Goal: Information Seeking & Learning: Learn about a topic

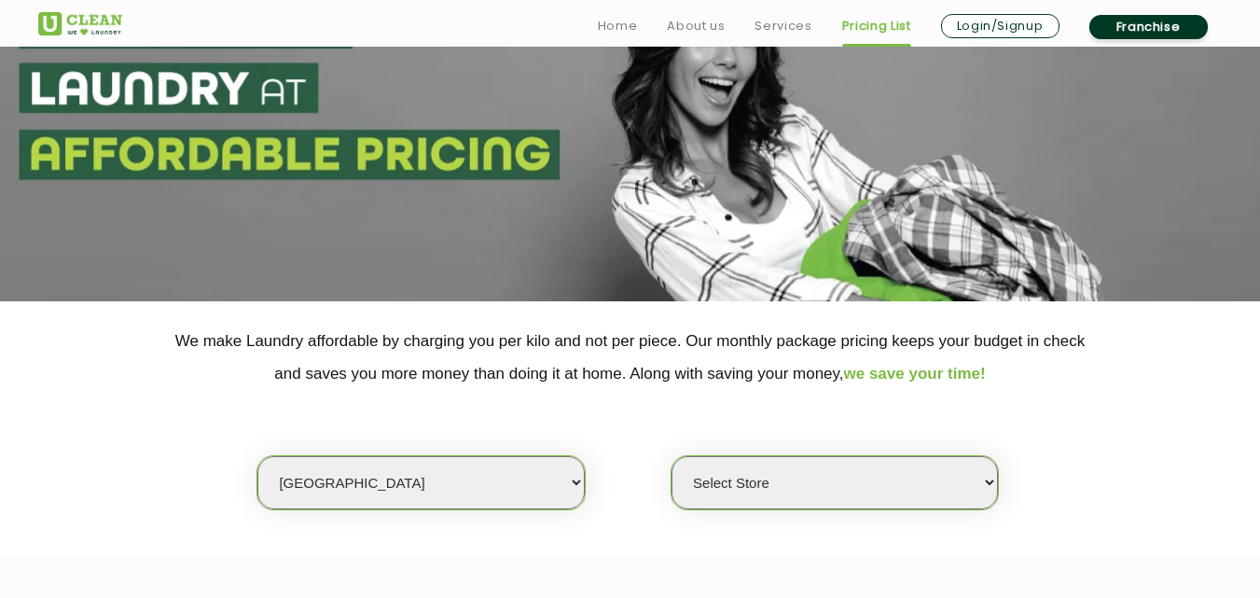
scroll to position [373, 0]
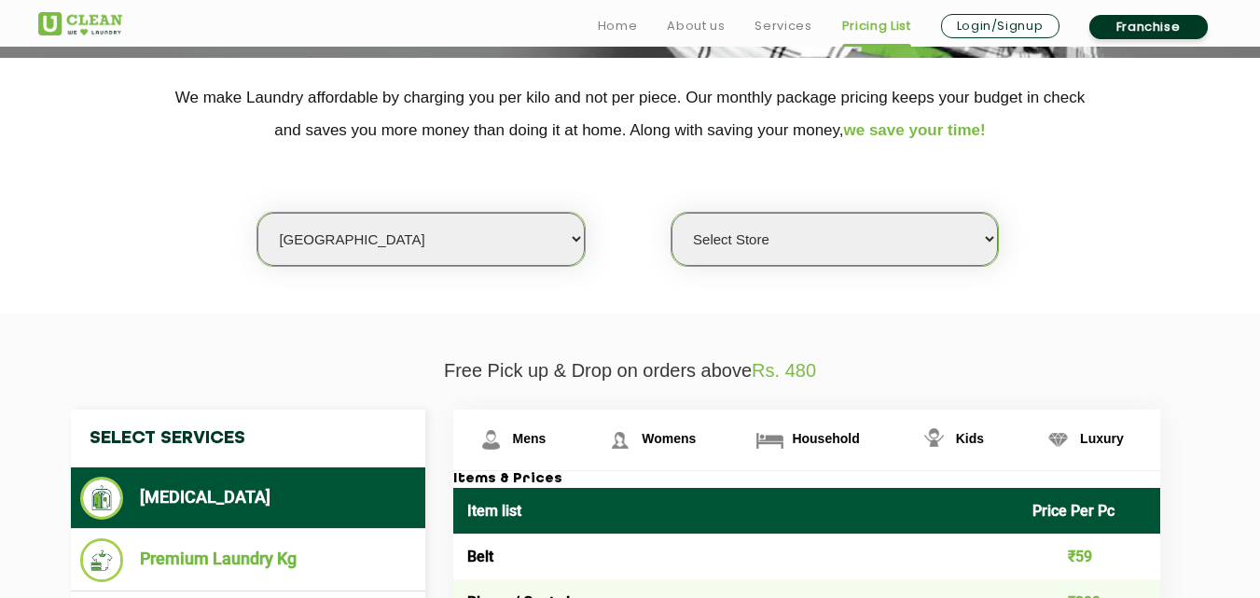
click at [365, 247] on select "Select city [GEOGRAPHIC_DATA] [GEOGRAPHIC_DATA] [GEOGRAPHIC_DATA] [GEOGRAPHIC_D…" at bounding box center [420, 239] width 326 height 53
select select "3"
click at [257, 213] on select "Select city [GEOGRAPHIC_DATA] [GEOGRAPHIC_DATA] [GEOGRAPHIC_DATA] [GEOGRAPHIC_D…" at bounding box center [420, 239] width 326 height 53
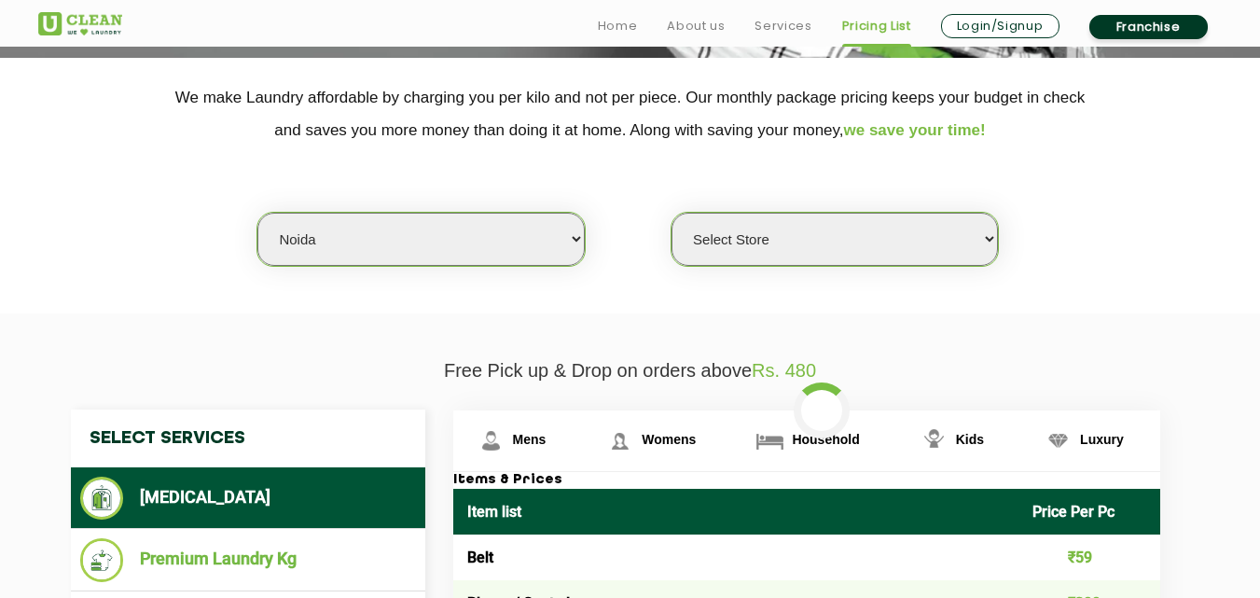
select select "0"
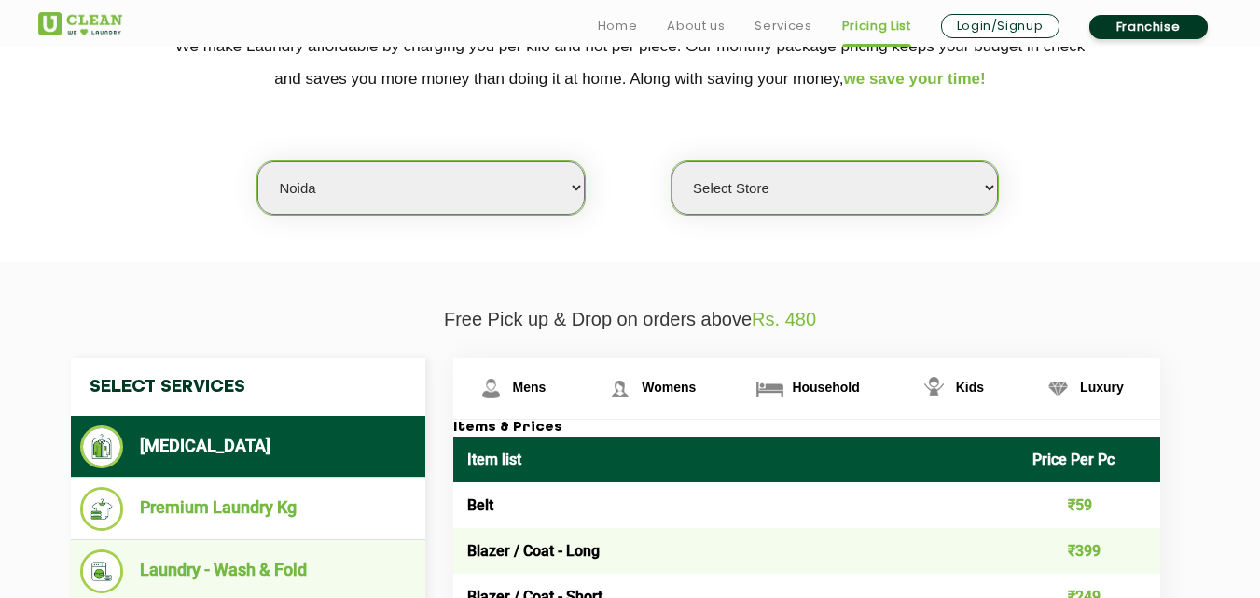
scroll to position [466, 0]
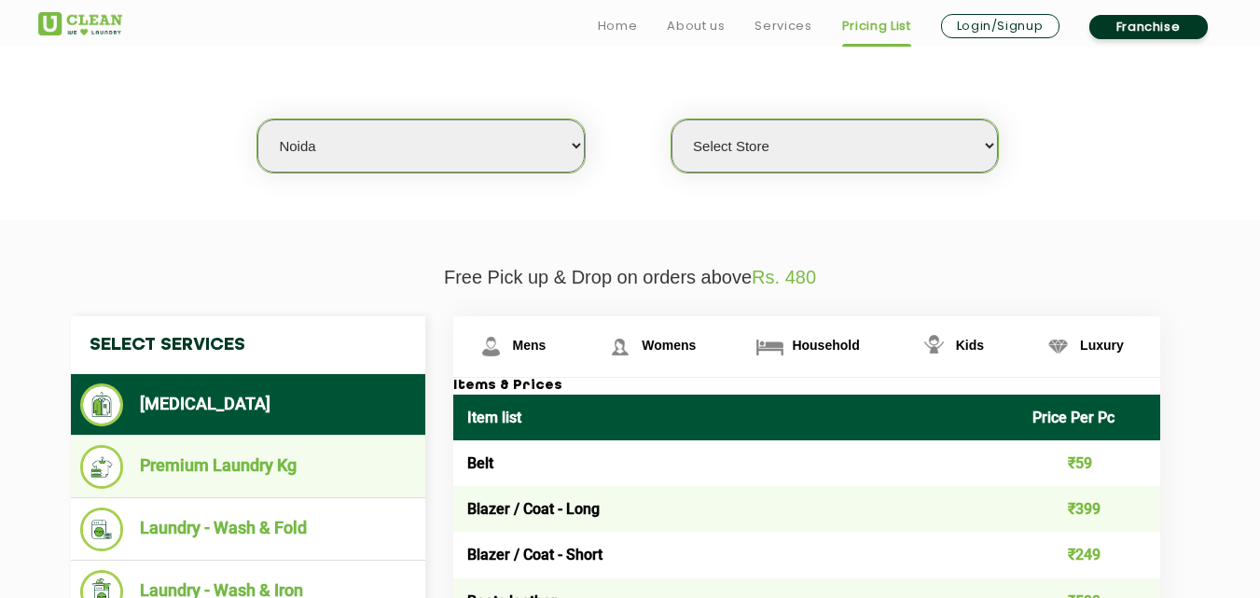
click at [229, 462] on li "Premium Laundry Kg" at bounding box center [248, 467] width 336 height 44
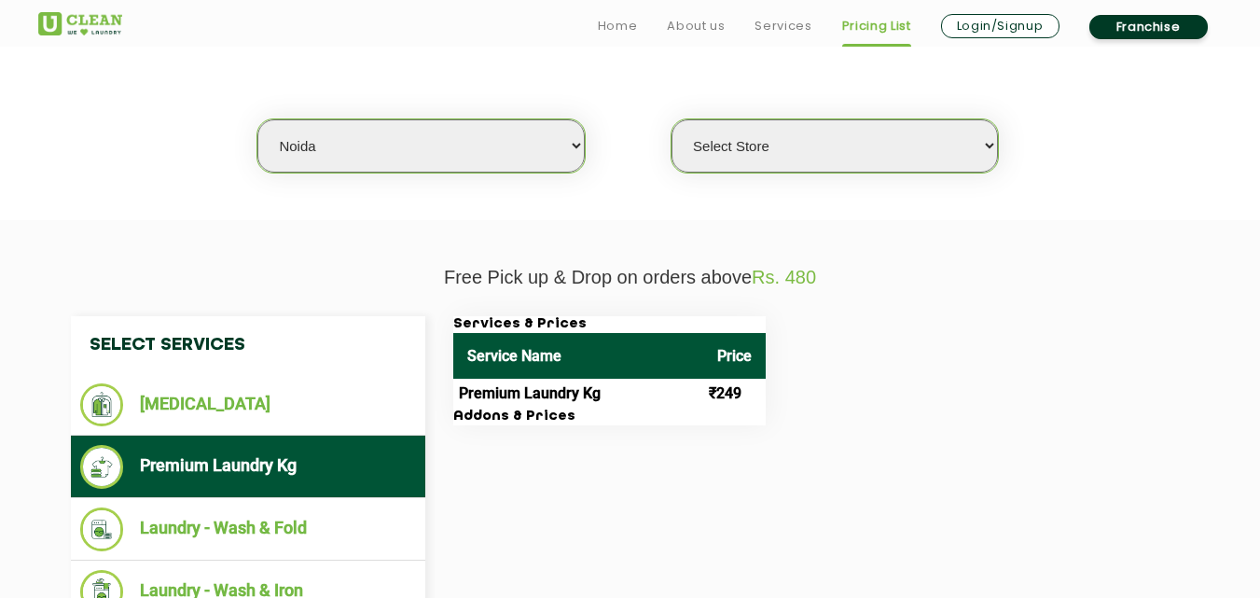
click at [406, 158] on select "Select city [GEOGRAPHIC_DATA] [GEOGRAPHIC_DATA] [GEOGRAPHIC_DATA] [GEOGRAPHIC_D…" at bounding box center [420, 145] width 326 height 53
select select "8"
click at [257, 119] on select "Select city [GEOGRAPHIC_DATA] [GEOGRAPHIC_DATA] [GEOGRAPHIC_DATA] [GEOGRAPHIC_D…" at bounding box center [420, 145] width 326 height 53
select select "0"
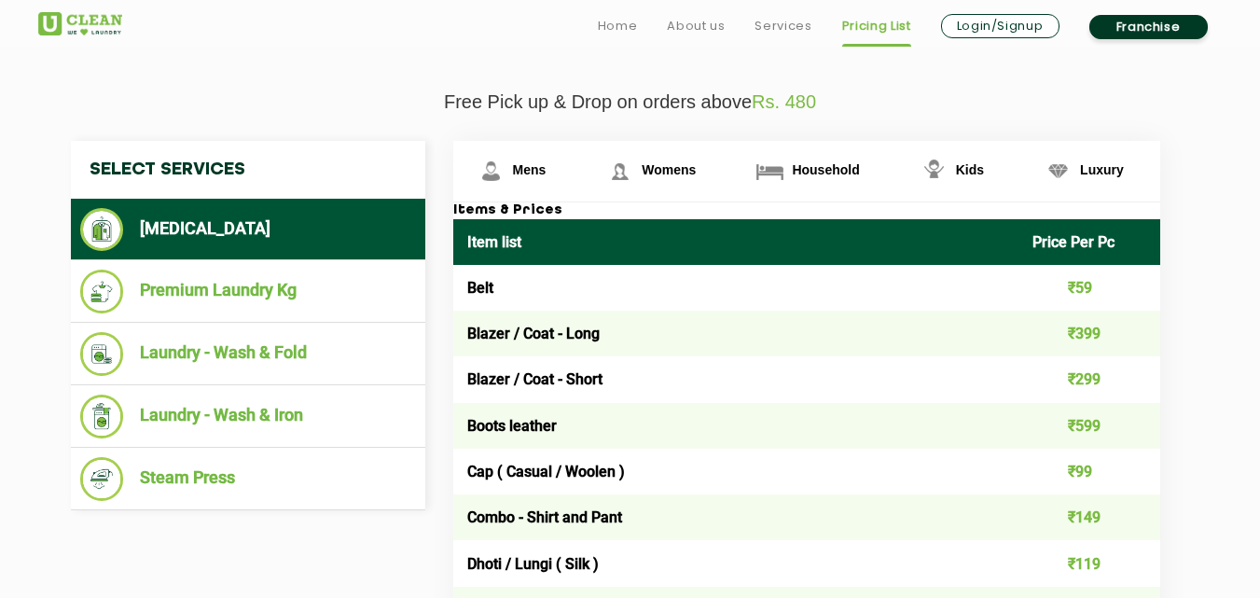
scroll to position [653, 0]
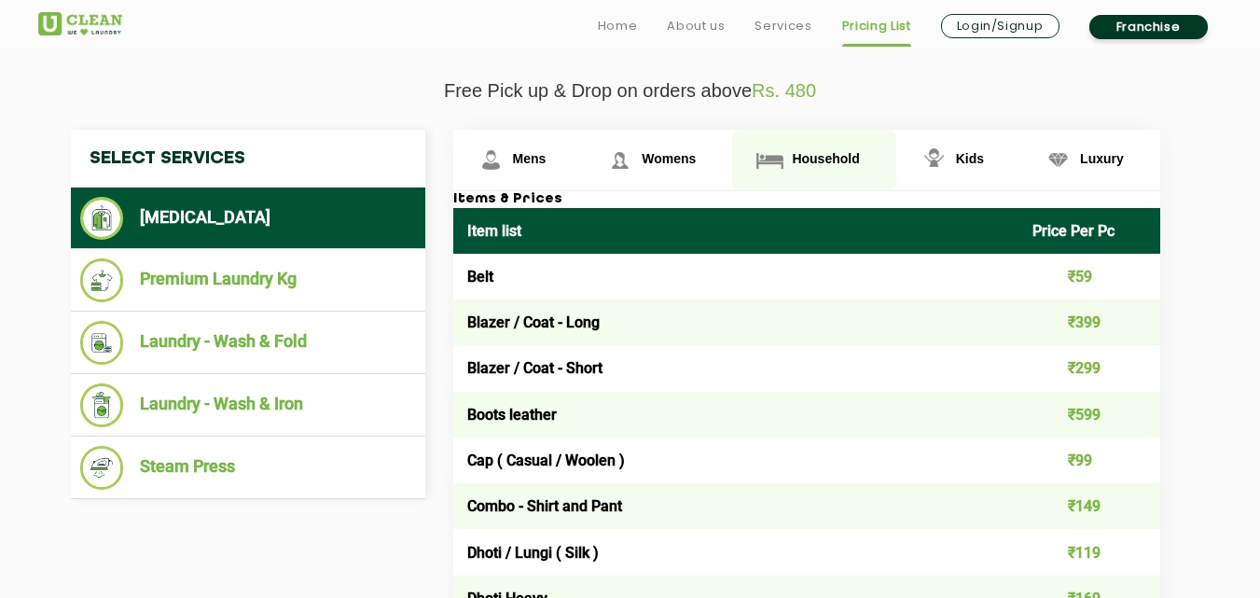
click at [828, 152] on span "Household" at bounding box center [825, 158] width 67 height 15
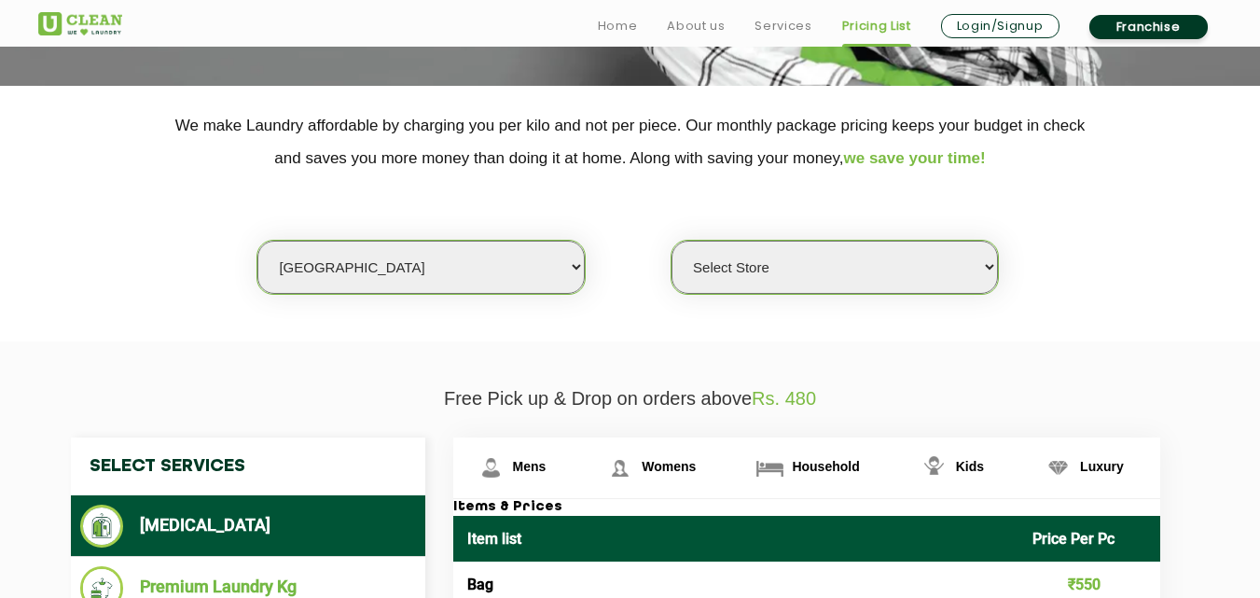
scroll to position [373, 0]
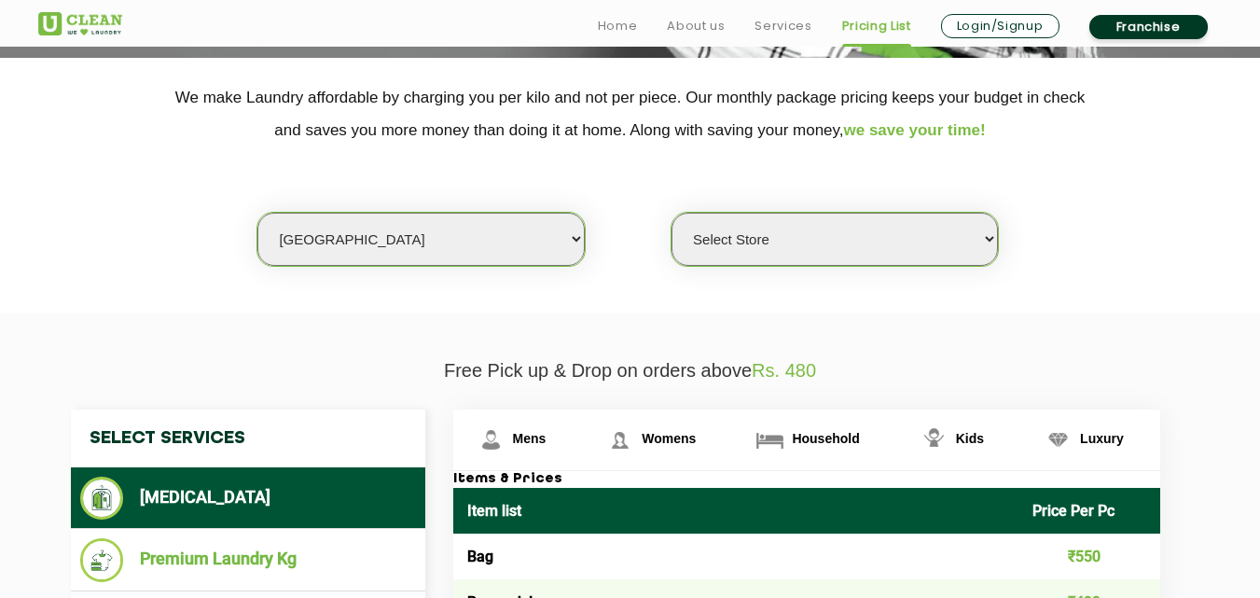
click at [388, 244] on select "Select city [GEOGRAPHIC_DATA] [GEOGRAPHIC_DATA] [GEOGRAPHIC_DATA] [GEOGRAPHIC_D…" at bounding box center [420, 239] width 326 height 53
select select "3"
click at [655, 250] on div "Select city [GEOGRAPHIC_DATA] [GEOGRAPHIC_DATA] [GEOGRAPHIC_DATA] [GEOGRAPHIC_D…" at bounding box center [630, 206] width 1212 height 120
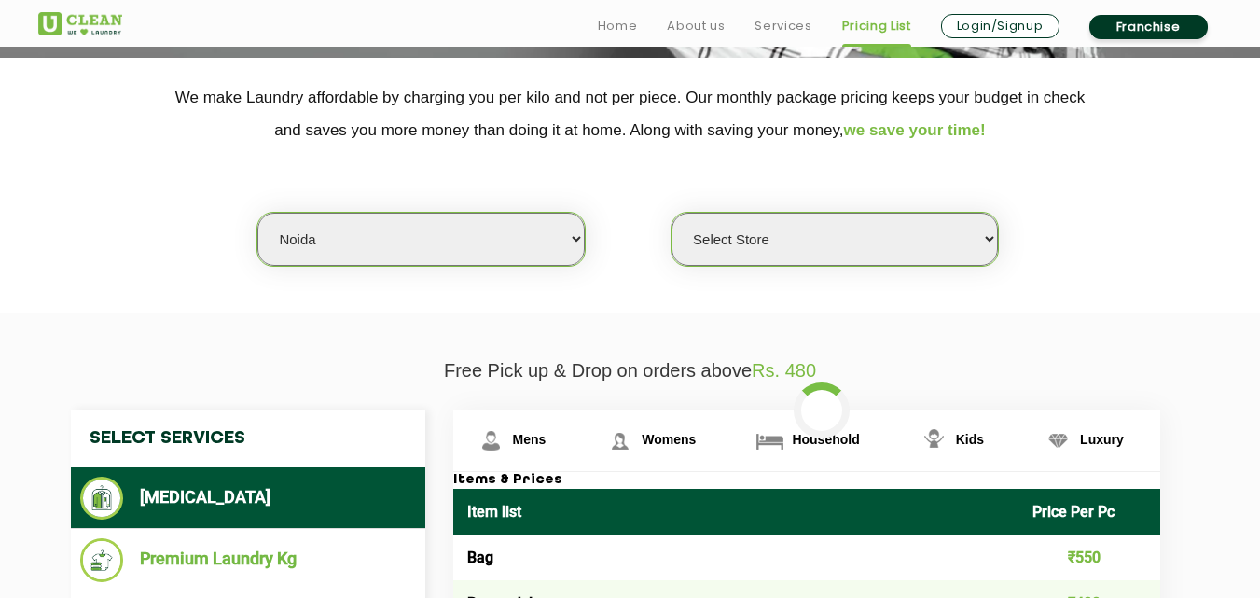
select select "0"
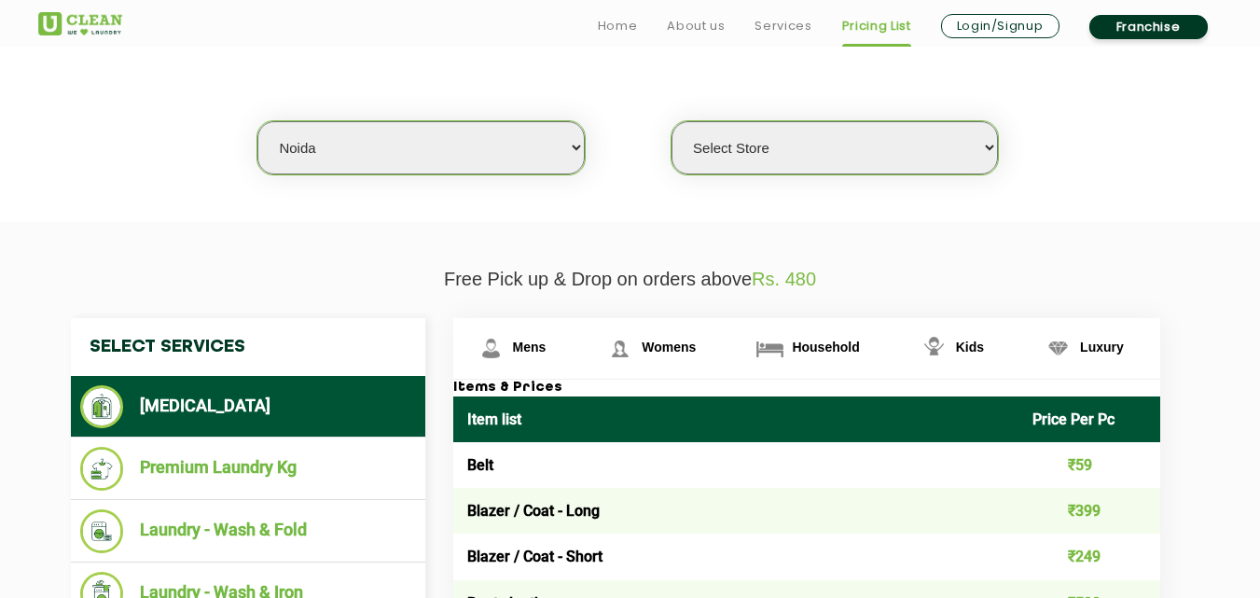
scroll to position [466, 0]
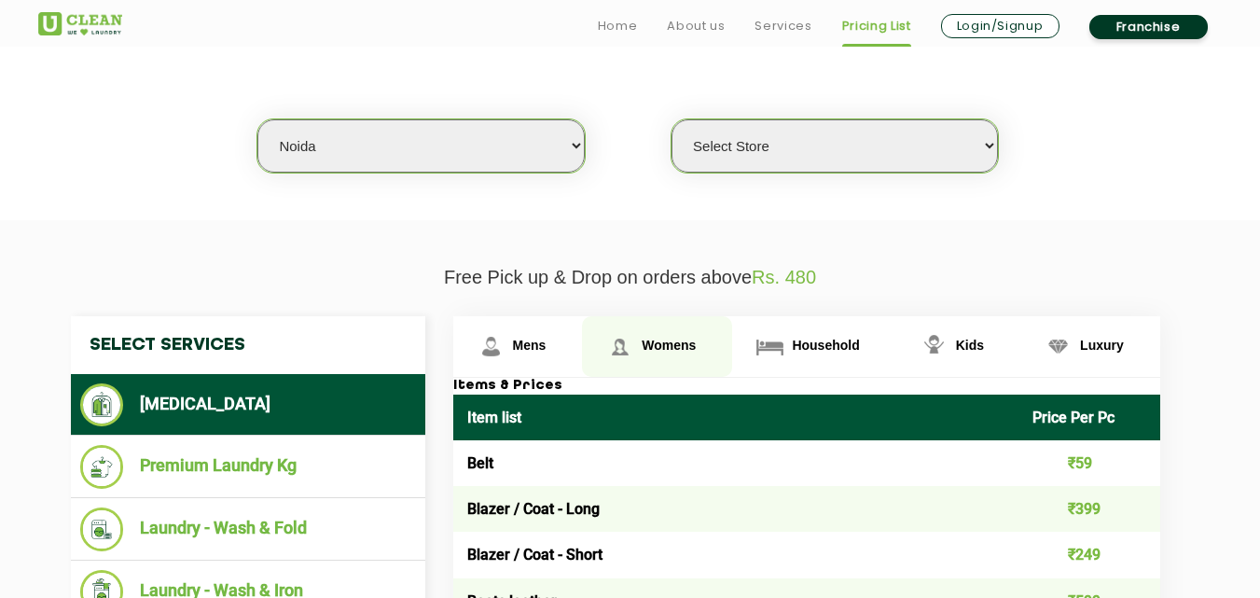
click at [655, 341] on span "Womens" at bounding box center [668, 345] width 54 height 15
click at [656, 340] on span "Womens" at bounding box center [668, 345] width 54 height 15
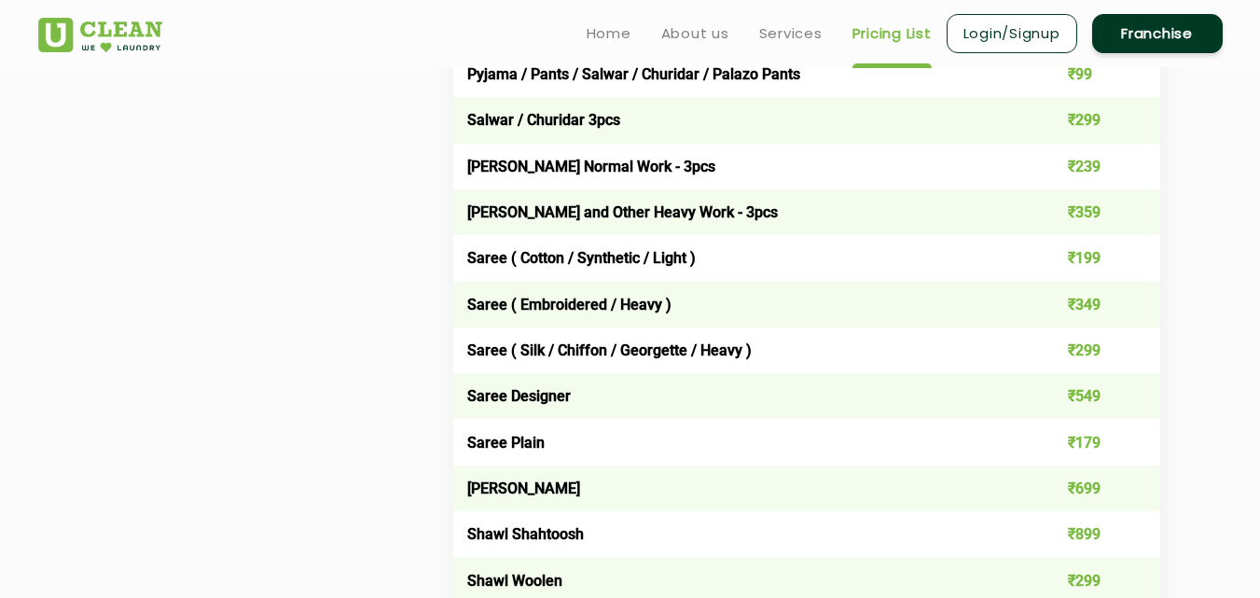
scroll to position [5128, 0]
